Goal: Information Seeking & Learning: Understand process/instructions

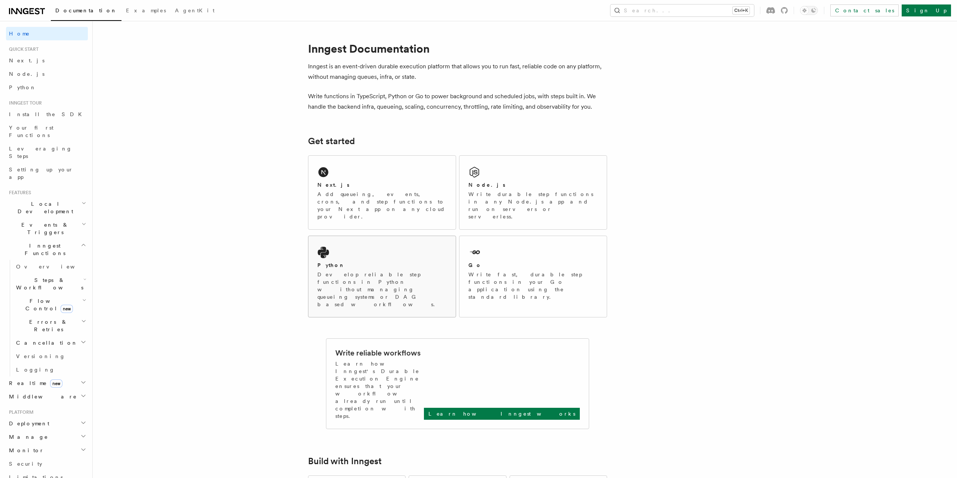
click at [352, 237] on div "Python Develop reliable step functions in Python without managing queueing syst…" at bounding box center [381, 276] width 147 height 81
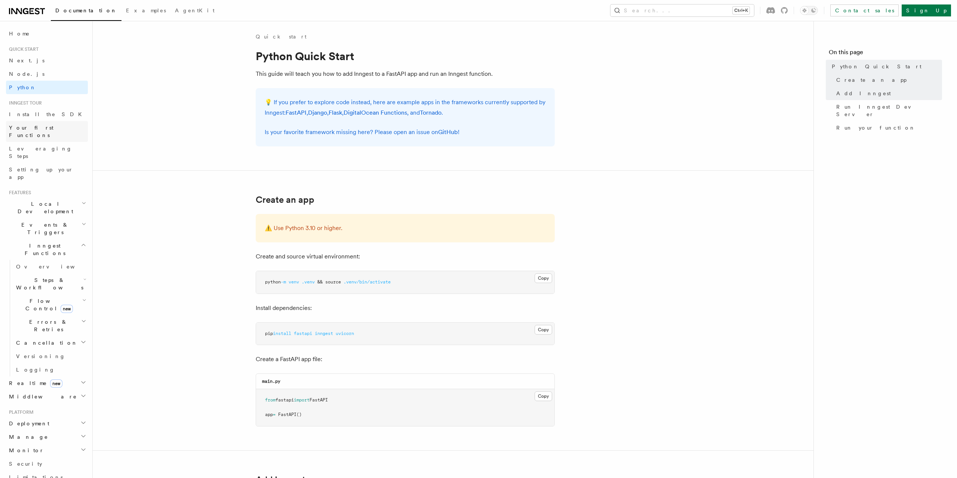
click at [49, 129] on span "Your first Functions" at bounding box center [31, 131] width 44 height 13
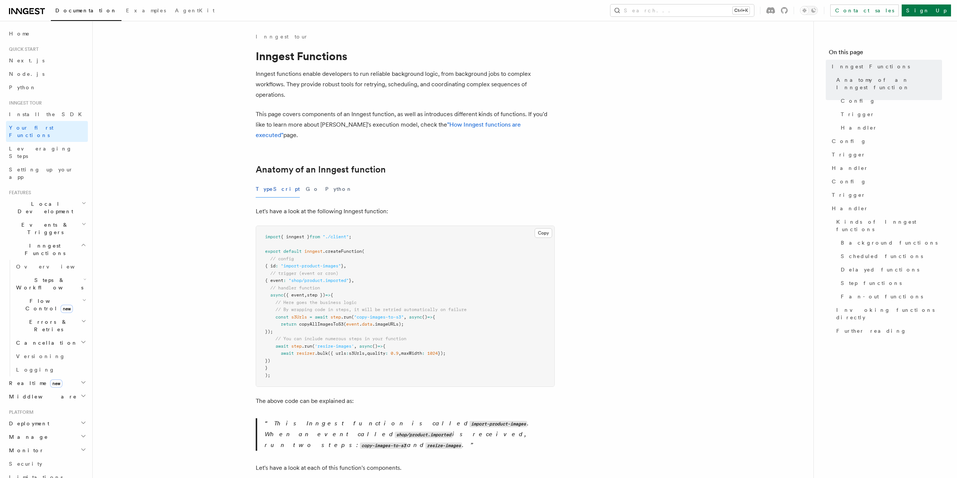
scroll to position [43, 0]
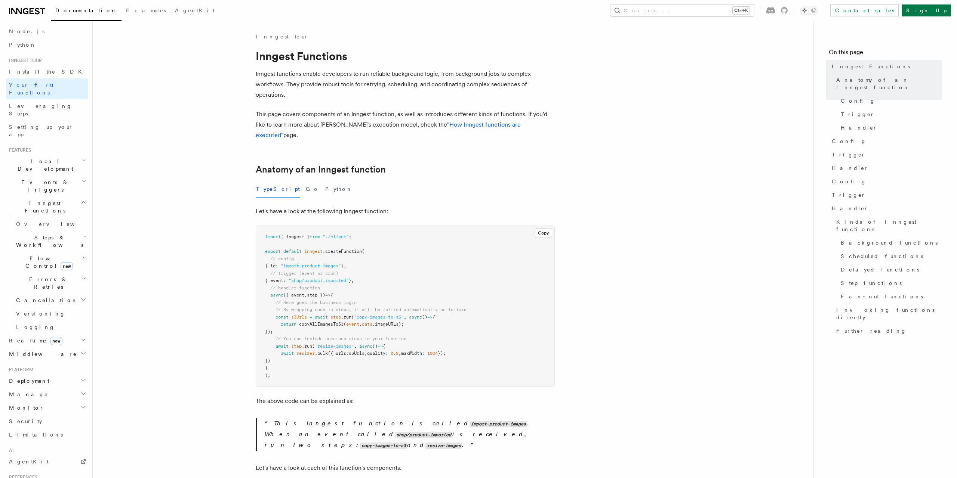
click at [48, 276] on span "Errors & Retries" at bounding box center [47, 283] width 68 height 15
click at [53, 334] on h2 "Realtime new" at bounding box center [47, 340] width 82 height 13
click at [55, 334] on h2 "Realtime new" at bounding box center [47, 340] width 82 height 13
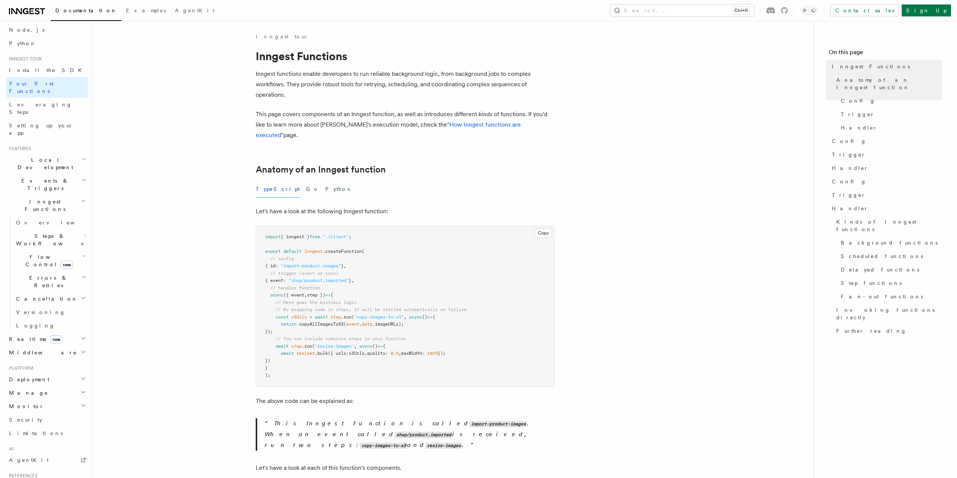
click at [48, 373] on h2 "Deployment" at bounding box center [47, 379] width 82 height 13
click at [51, 373] on h2 "Deployment" at bounding box center [47, 379] width 82 height 13
click at [53, 174] on h2 "Events & Triggers" at bounding box center [47, 184] width 82 height 21
click at [46, 318] on link "Webhooks" at bounding box center [50, 324] width 75 height 13
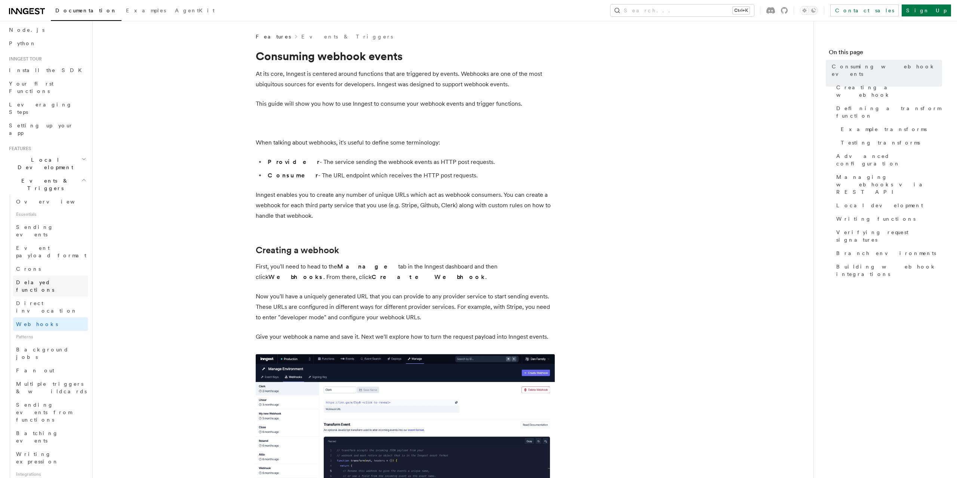
click at [51, 280] on span "Delayed functions" at bounding box center [35, 286] width 38 height 13
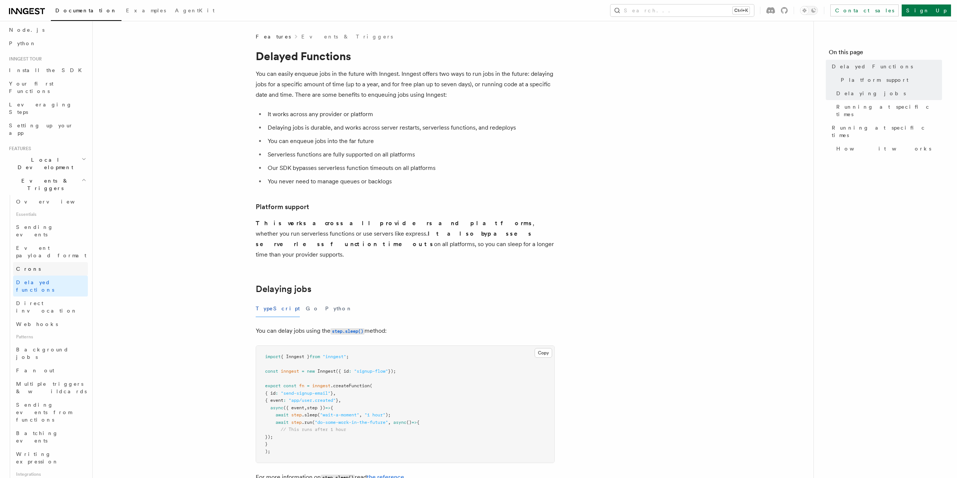
click at [49, 262] on link "Crons" at bounding box center [50, 268] width 75 height 13
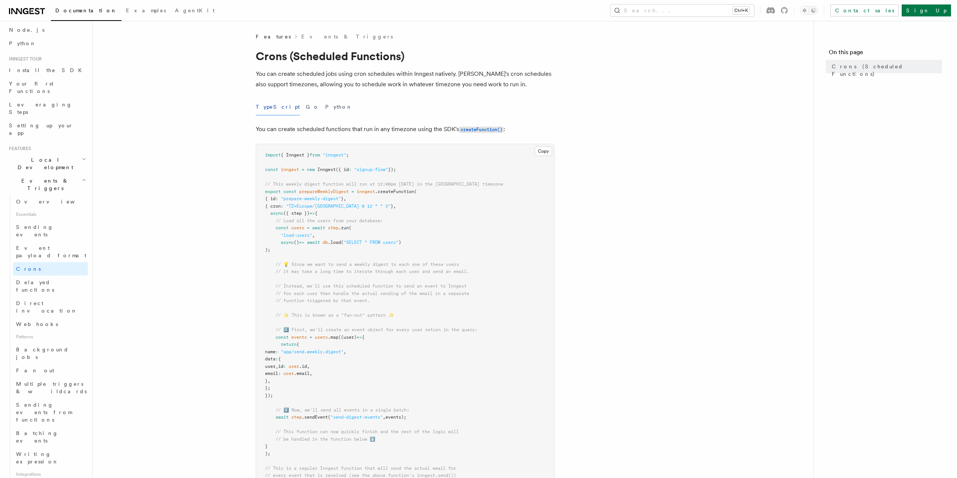
scroll to position [155, 0]
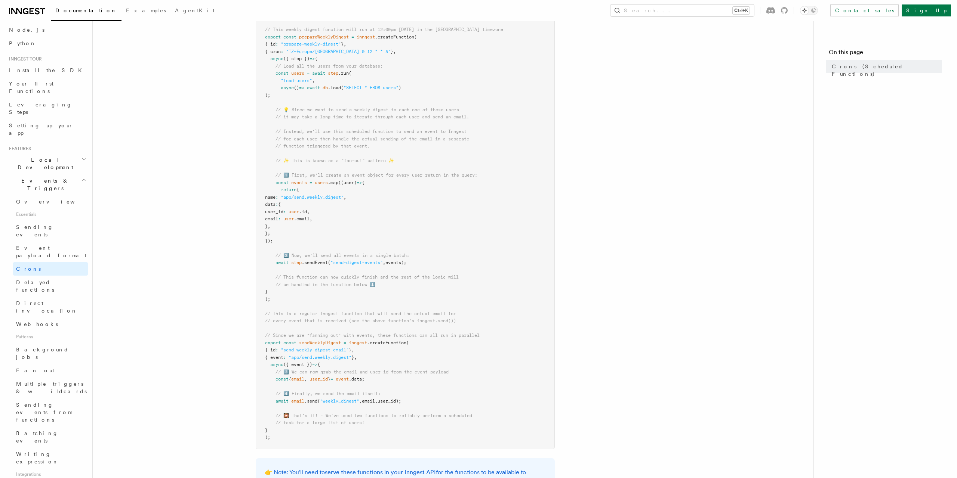
click at [315, 261] on span ".sendEvent" at bounding box center [315, 262] width 26 height 5
click at [317, 268] on pre "import { Inngest } from "inngest" ; const inngest = new Inngest ({ id : "signup…" at bounding box center [405, 220] width 298 height 460
click at [301, 263] on span "step" at bounding box center [296, 262] width 10 height 5
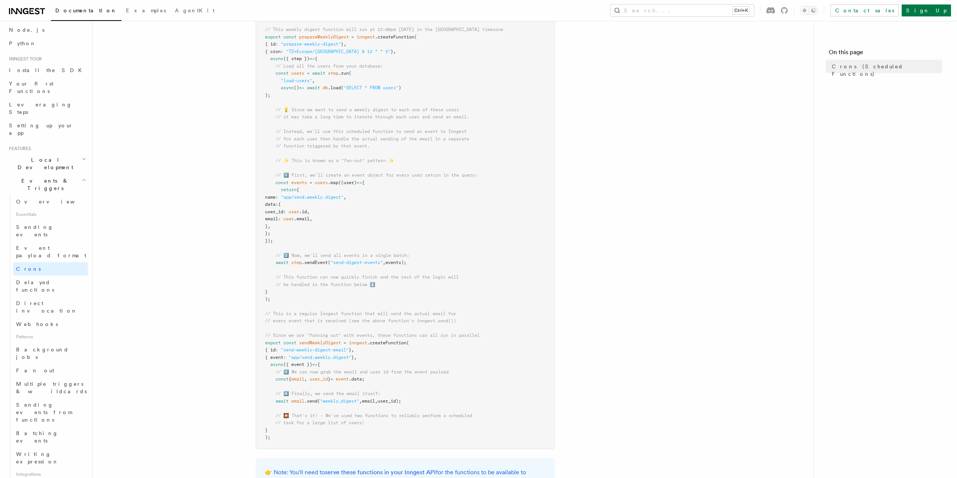
click at [314, 263] on span ".sendEvent" at bounding box center [315, 262] width 26 height 5
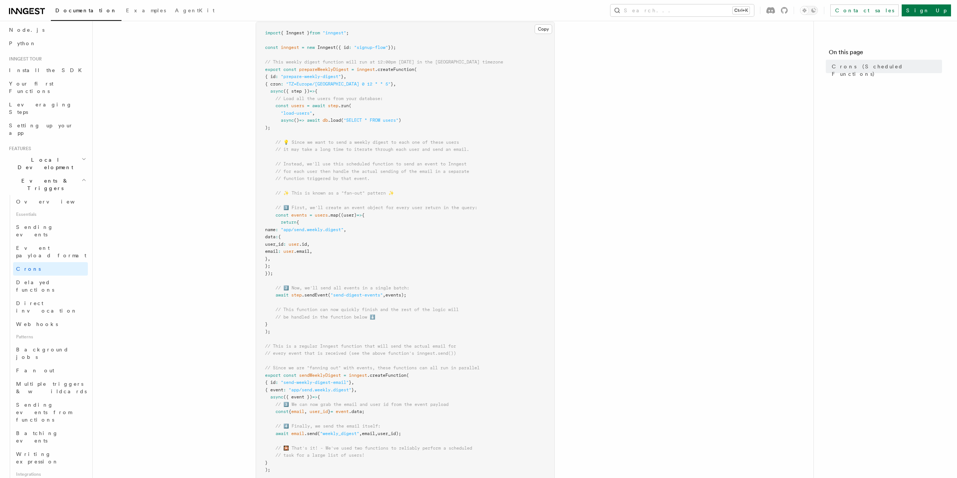
scroll to position [103, 0]
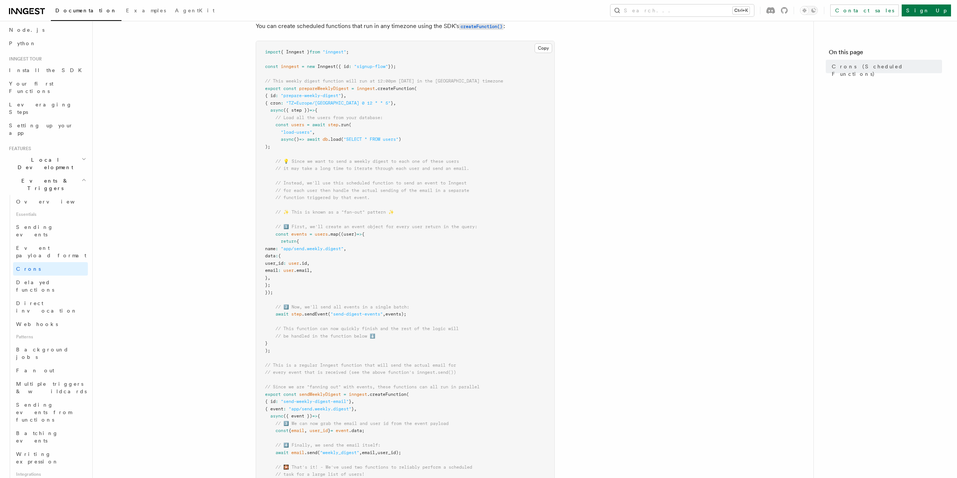
click at [301, 110] on span "({ step })" at bounding box center [296, 110] width 26 height 5
click at [415, 286] on pre "import { Inngest } from "inngest" ; const inngest = new Inngest ({ id : "signup…" at bounding box center [405, 271] width 298 height 460
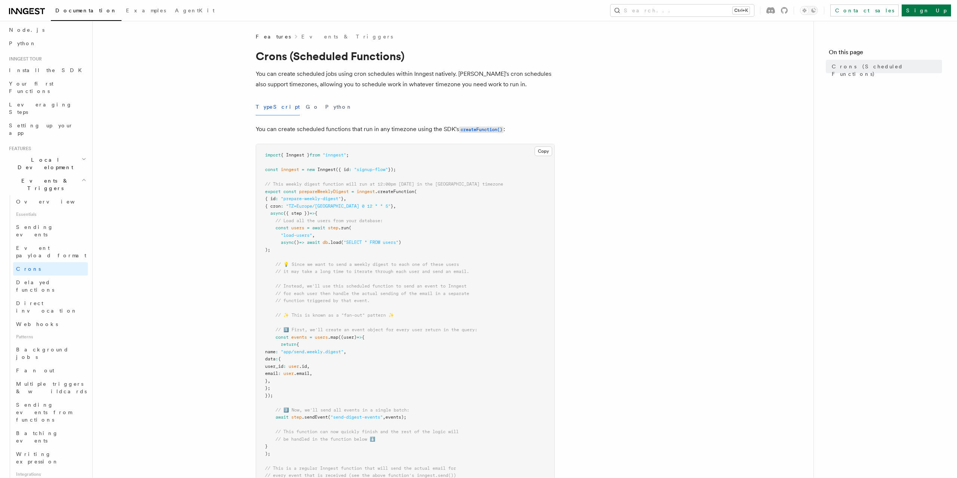
click at [326, 151] on pre "import { Inngest } from "inngest" ; const inngest = new Inngest ({ id : "signup…" at bounding box center [405, 374] width 298 height 460
click at [329, 110] on div "TypeScript Go Python" at bounding box center [405, 107] width 299 height 17
click at [325, 108] on button "Python" at bounding box center [338, 107] width 27 height 17
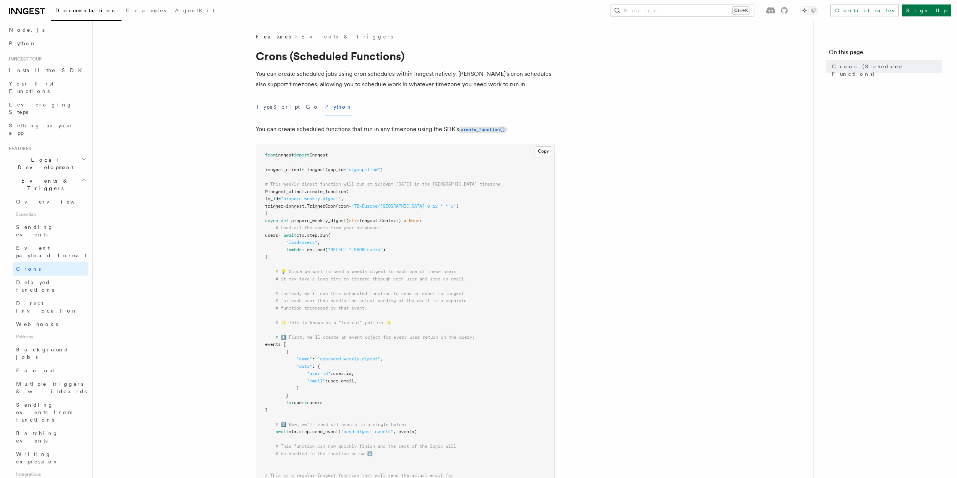
click at [380, 222] on span "." at bounding box center [379, 220] width 3 height 5
click at [396, 260] on pre "from inngest import Inngest inngest_client = Inngest (app_id = "signup-flow" ) …" at bounding box center [405, 377] width 298 height 467
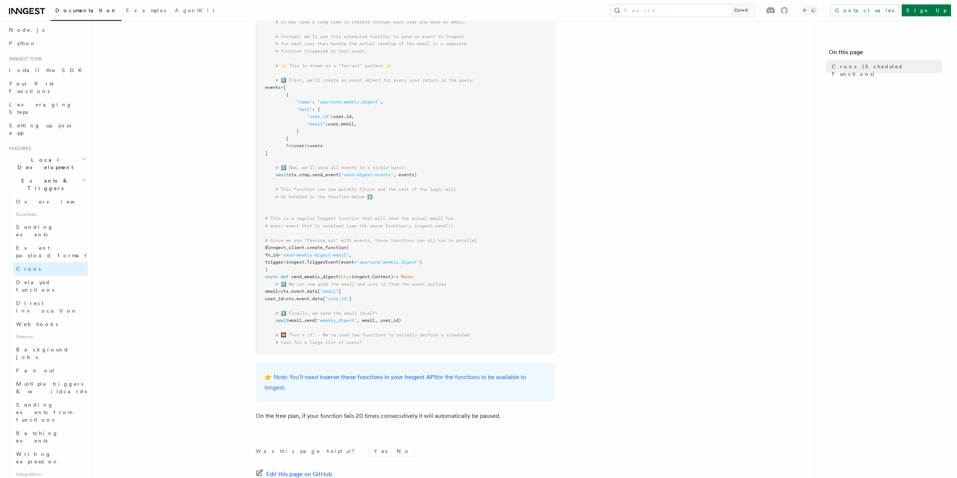
scroll to position [258, 0]
click at [485, 261] on pre "from inngest import Inngest inngest_client = Inngest (app_id = "signup-flow" ) …" at bounding box center [405, 119] width 298 height 467
click at [485, 275] on pre "from inngest import Inngest inngest_client = Inngest (app_id = "signup-flow" ) …" at bounding box center [405, 119] width 298 height 467
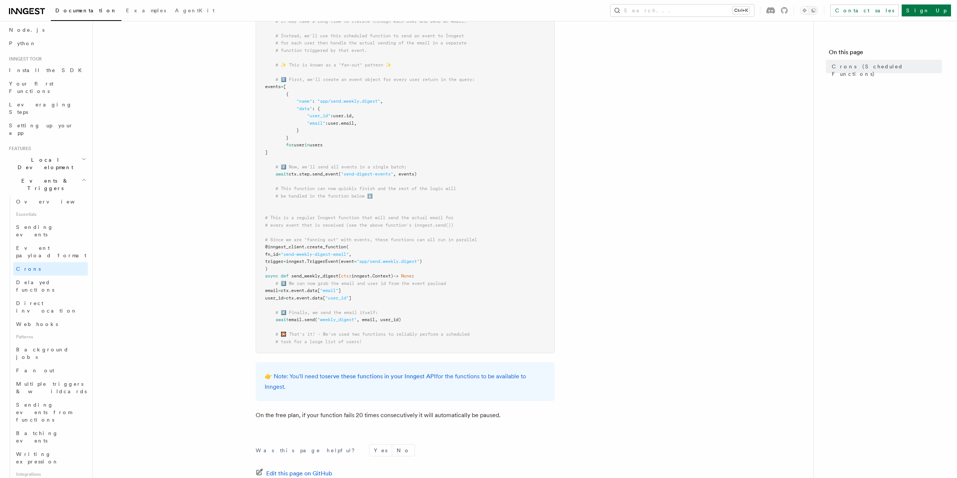
click at [478, 267] on pre "from inngest import Inngest inngest_client = Inngest (app_id = "signup-flow" ) …" at bounding box center [405, 119] width 298 height 467
click at [480, 276] on pre "from inngest import Inngest inngest_client = Inngest (app_id = "signup-flow" ) …" at bounding box center [405, 119] width 298 height 467
click at [480, 277] on pre "from inngest import Inngest inngest_client = Inngest (app_id = "signup-flow" ) …" at bounding box center [405, 119] width 298 height 467
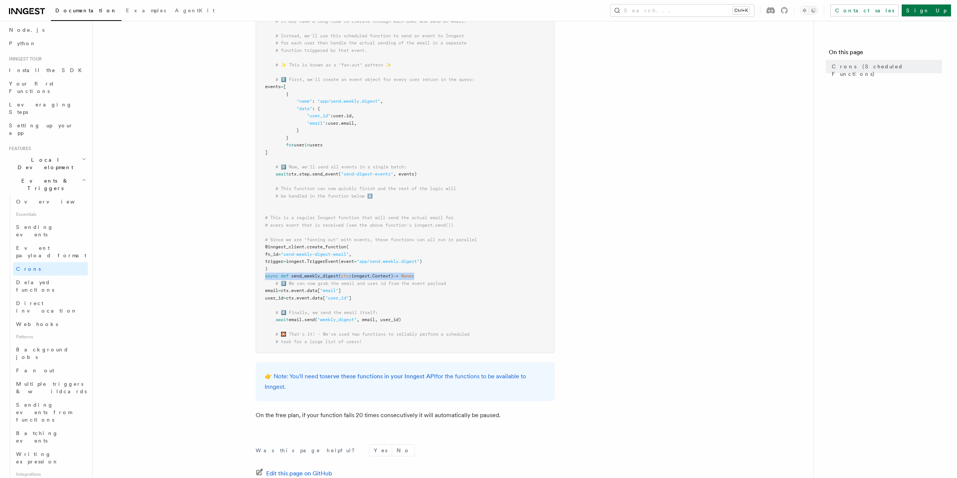
click at [480, 277] on pre "from inngest import Inngest inngest_client = Inngest (app_id = "signup-flow" ) …" at bounding box center [405, 119] width 298 height 467
click at [479, 285] on pre "from inngest import Inngest inngest_client = Inngest (app_id = "signup-flow" ) …" at bounding box center [405, 119] width 298 height 467
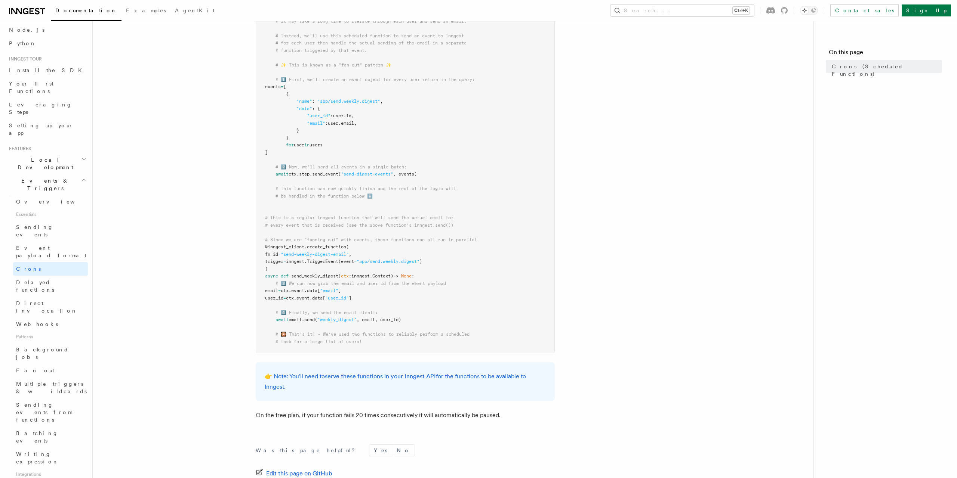
click at [472, 308] on pre "from inngest import Inngest inngest_client = Inngest (app_id = "signup-flow" ) …" at bounding box center [405, 119] width 298 height 467
click at [454, 336] on span "# 🎇 That's it! - We've used two functions to reliably perform a scheduled" at bounding box center [372, 334] width 194 height 5
click at [441, 347] on pre "from inngest import Inngest inngest_client = Inngest (app_id = "signup-flow" ) …" at bounding box center [405, 119] width 298 height 467
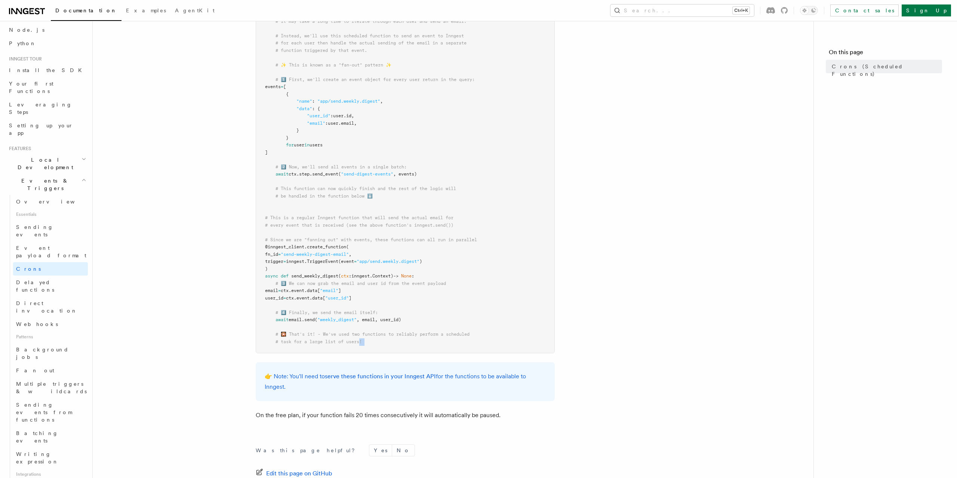
click at [441, 347] on pre "from inngest import Inngest inngest_client = Inngest (app_id = "signup-flow" ) …" at bounding box center [405, 119] width 298 height 467
click at [441, 346] on pre "from inngest import Inngest inngest_client = Inngest (app_id = "signup-flow" ) …" at bounding box center [405, 119] width 298 height 467
click at [423, 378] on link "serve these functions in your Inngest API" at bounding box center [380, 376] width 111 height 7
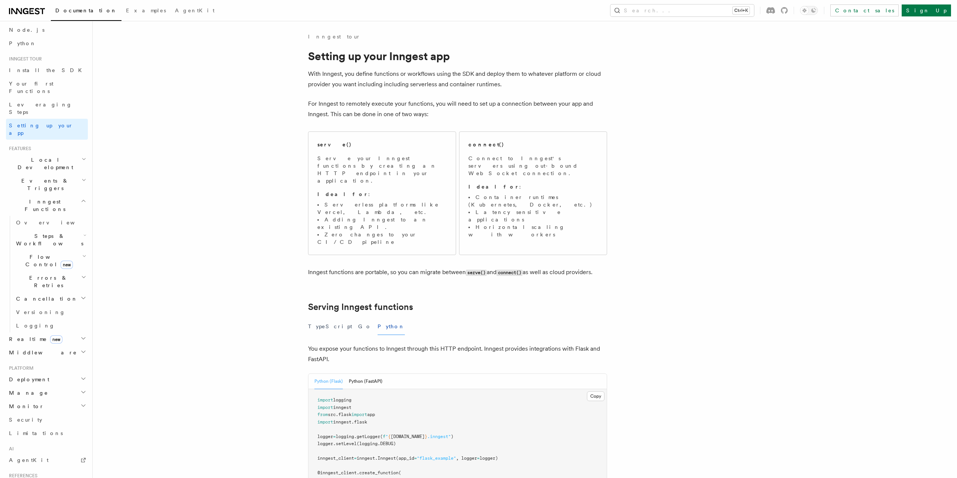
click at [424, 389] on pre "import logging import inngest from src . flask import app import inngest . [GEO…" at bounding box center [457, 480] width 298 height 183
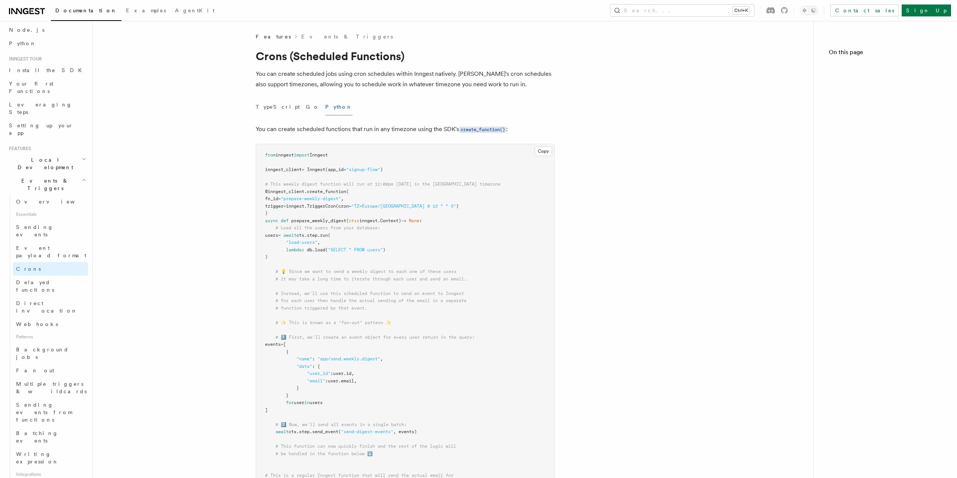
scroll to position [265, 0]
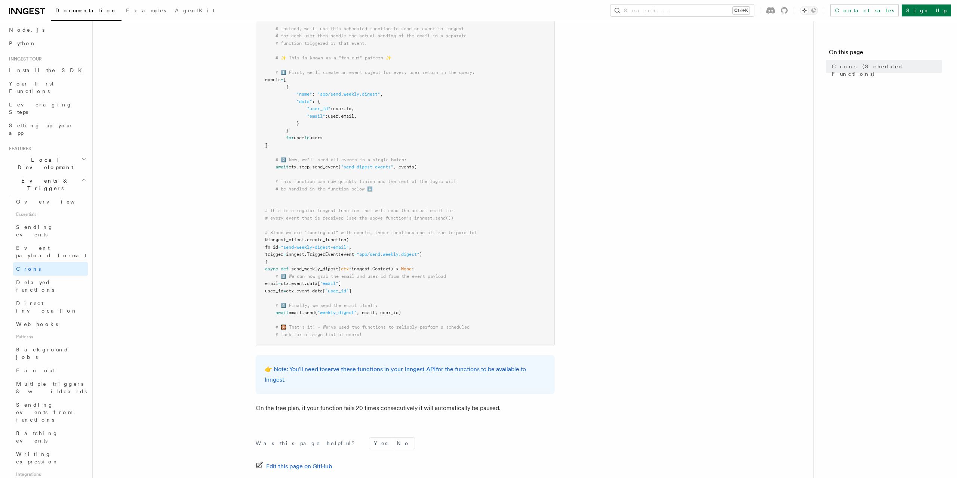
click at [372, 227] on pre "from inngest import Inngest inngest_client = Inngest (app_id = "signup-flow" ) …" at bounding box center [405, 112] width 298 height 467
drag, startPoint x: 292, startPoint y: 169, endPoint x: 518, endPoint y: 163, distance: 225.8
click at [518, 163] on pre "from inngest import Inngest inngest_client = Inngest (app_id = "signup-flow" ) …" at bounding box center [405, 112] width 298 height 467
click at [515, 166] on pre "from inngest import Inngest inngest_client = Inngest (app_id = "signup-flow" ) …" at bounding box center [405, 112] width 298 height 467
drag, startPoint x: 462, startPoint y: 170, endPoint x: 292, endPoint y: 167, distance: 170.5
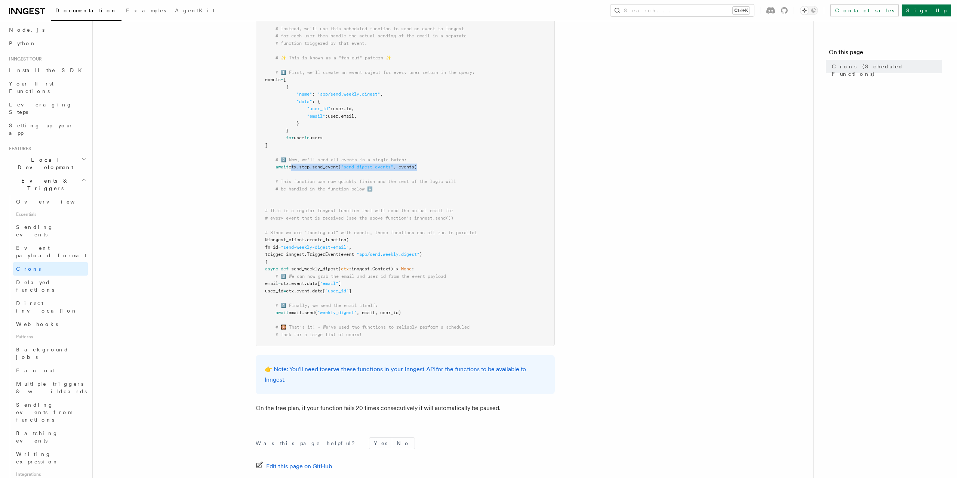
click at [292, 167] on pre "from inngest import Inngest inngest_client = Inngest (app_id = "signup-flow" ) …" at bounding box center [405, 112] width 298 height 467
copy span "ctx . step . send_event ( "send-digest-events" , events)"
click at [326, 178] on pre "from inngest import Inngest inngest_client = Inngest (app_id = "signup-flow" ) …" at bounding box center [405, 112] width 298 height 467
